Goal: Find specific page/section: Find specific page/section

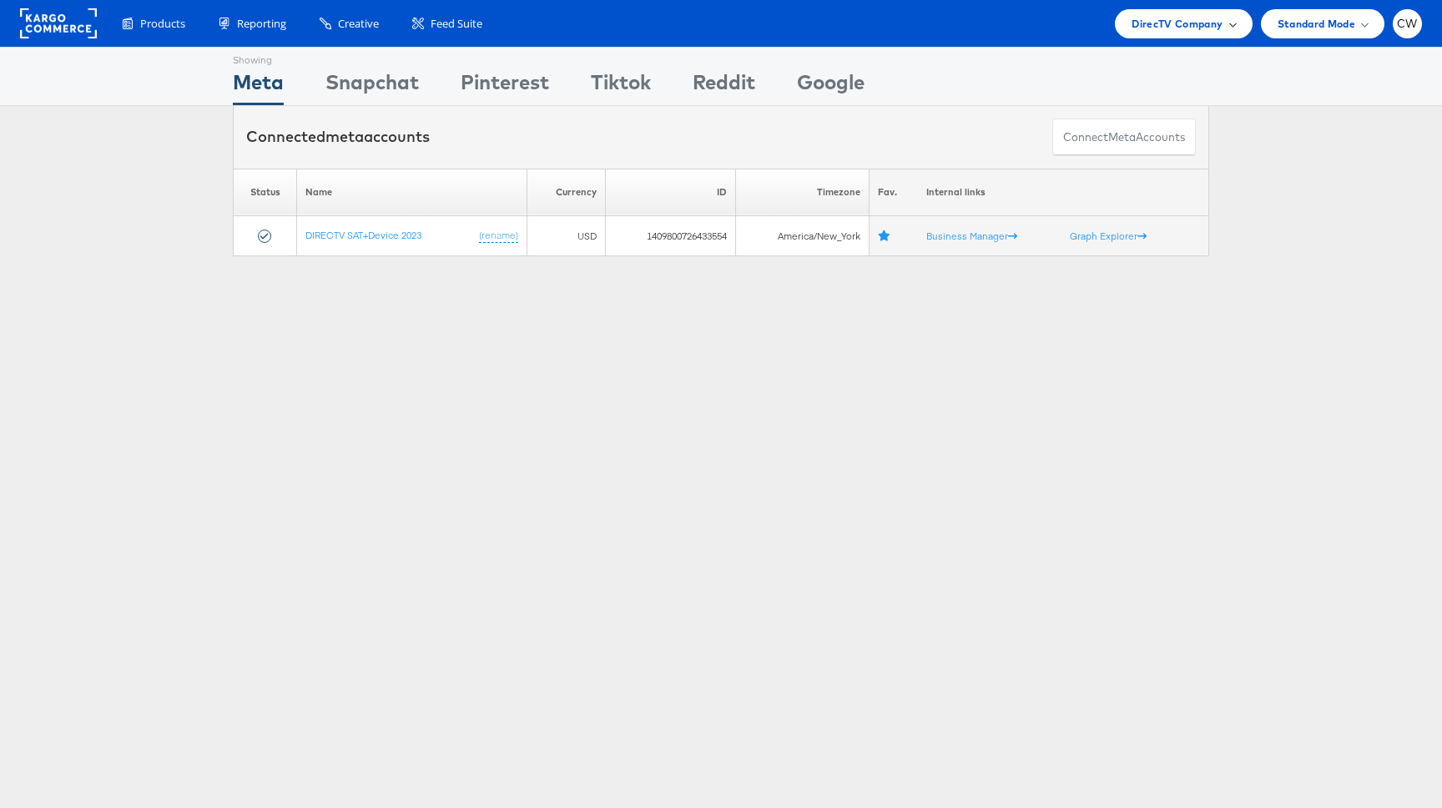
click at [1182, 27] on span "DirecTV Company" at bounding box center [1176, 24] width 91 height 18
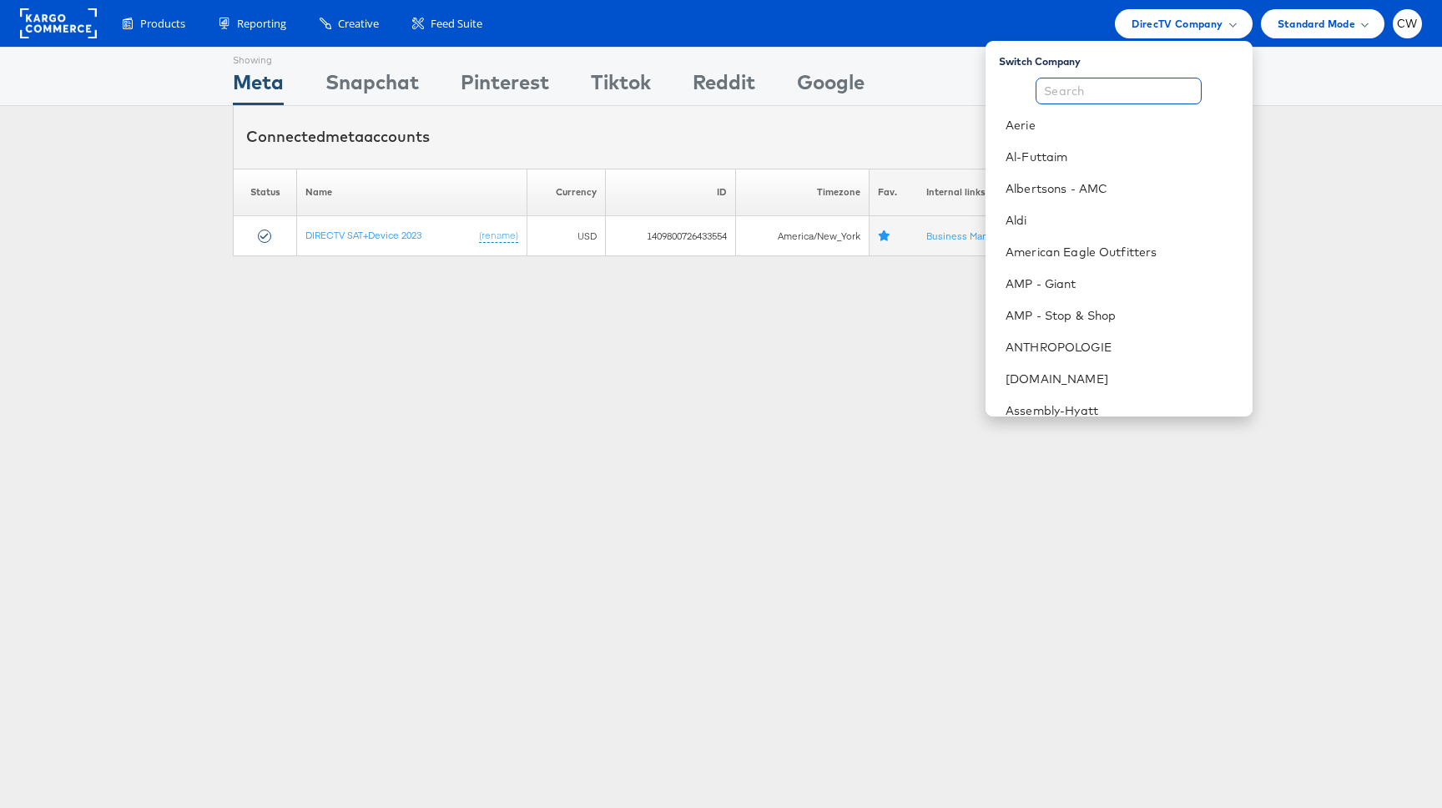
click at [1135, 78] on input "text" at bounding box center [1118, 91] width 166 height 27
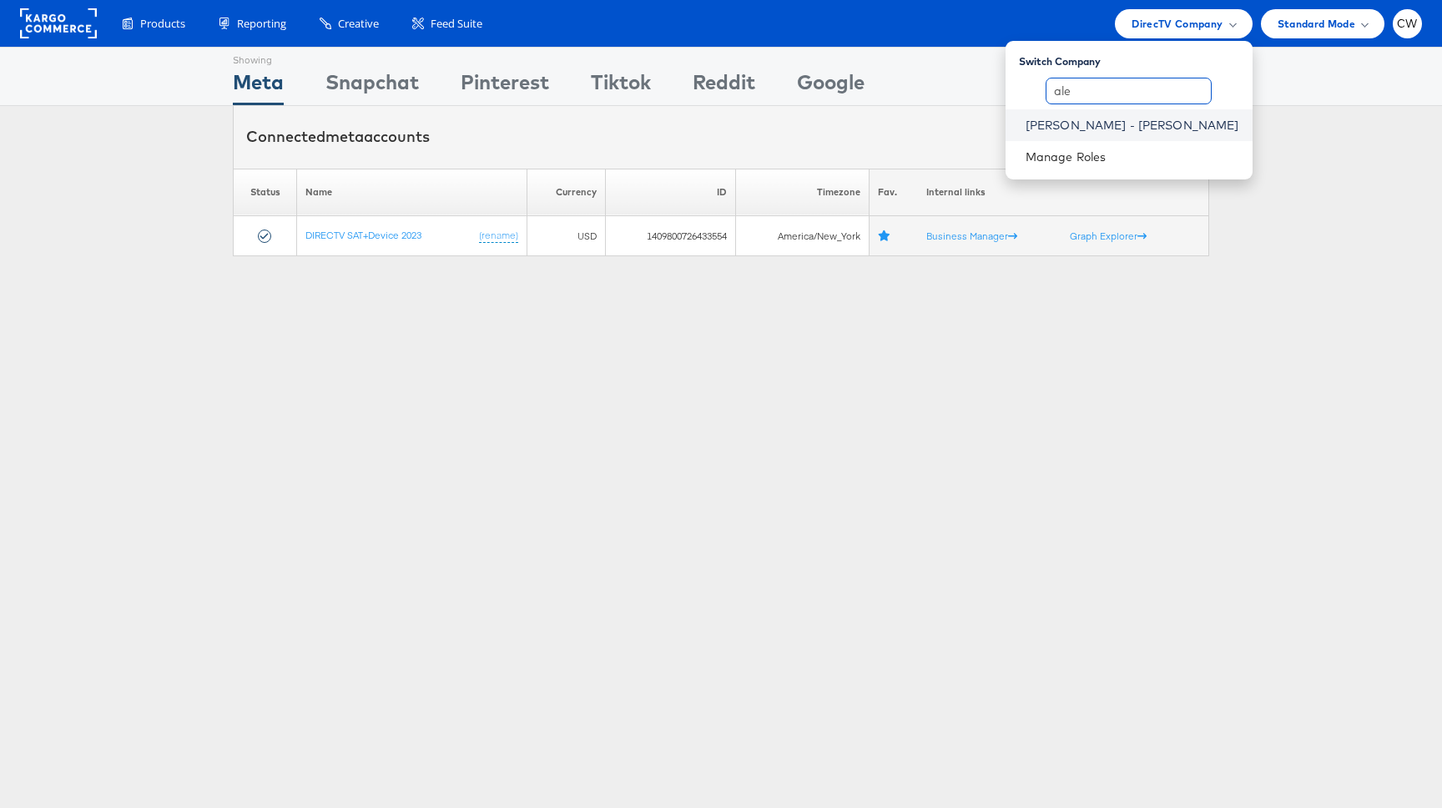
type input "ale"
click at [1187, 122] on link "Mason - Alexis Bittar" at bounding box center [1132, 125] width 214 height 17
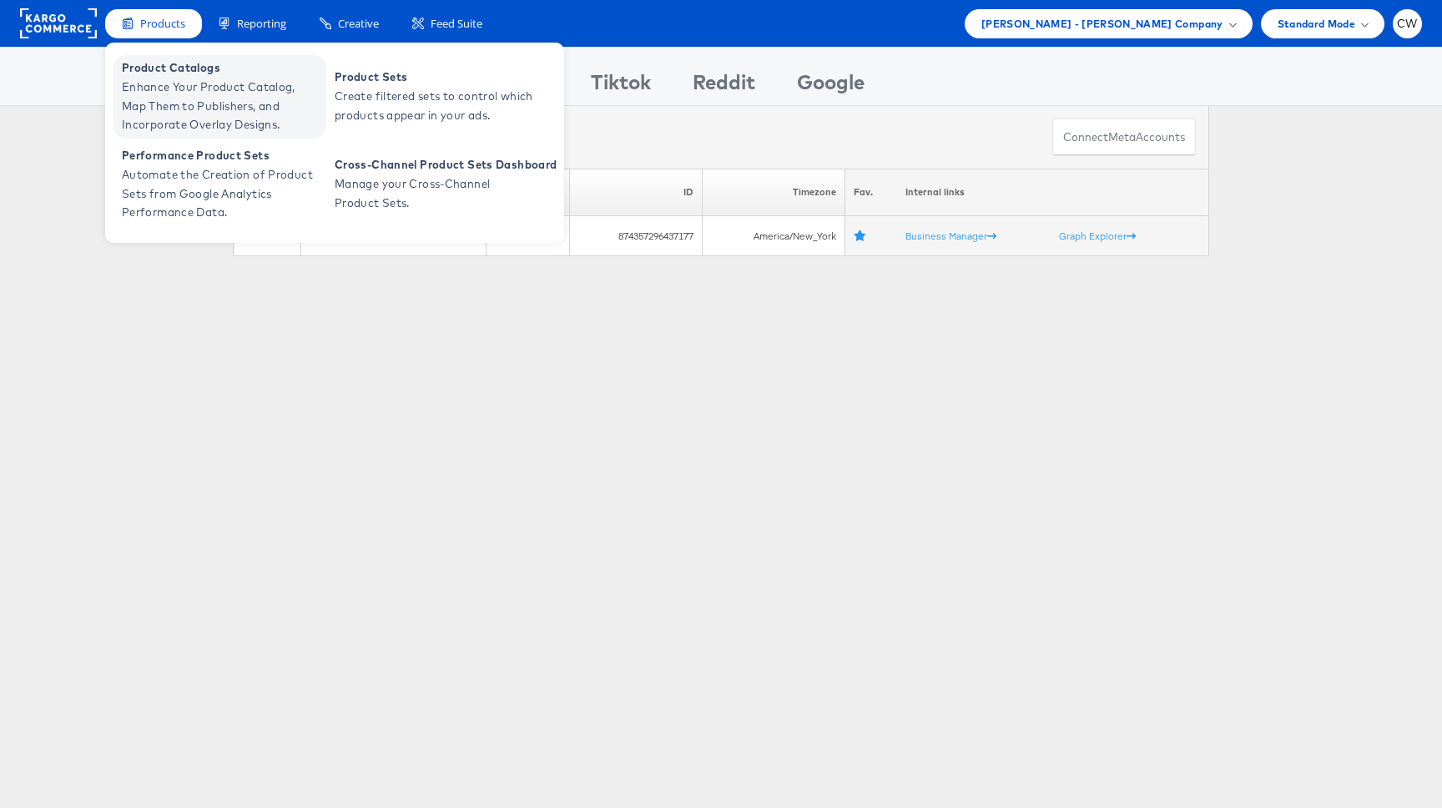
click at [189, 93] on span "Enhance Your Product Catalog, Map Them to Publishers, and Incorporate Overlay D…" at bounding box center [222, 106] width 200 height 57
